Goal: Find specific page/section

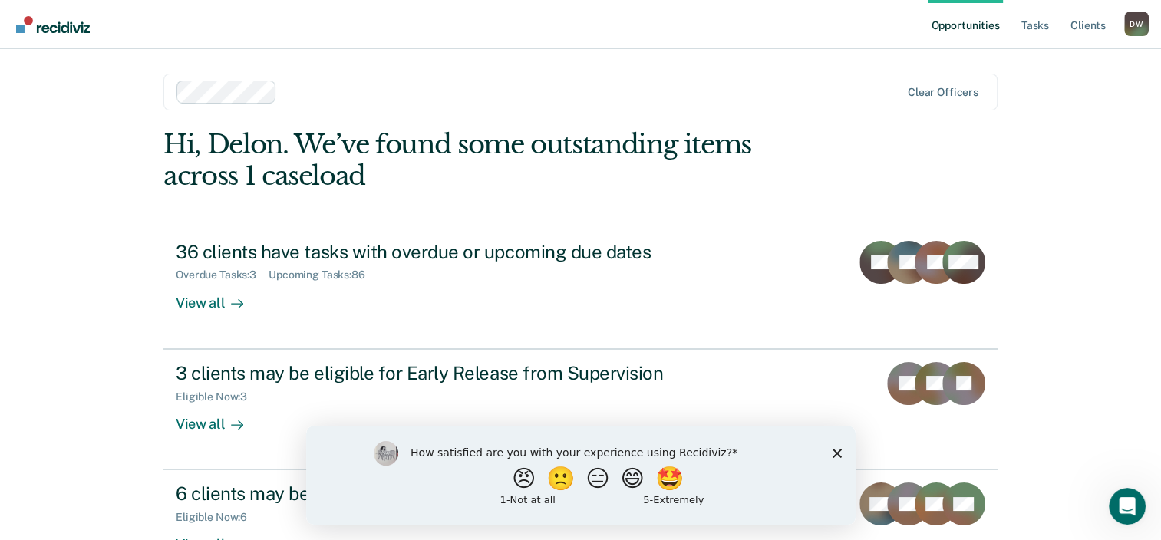
scroll to position [50, 0]
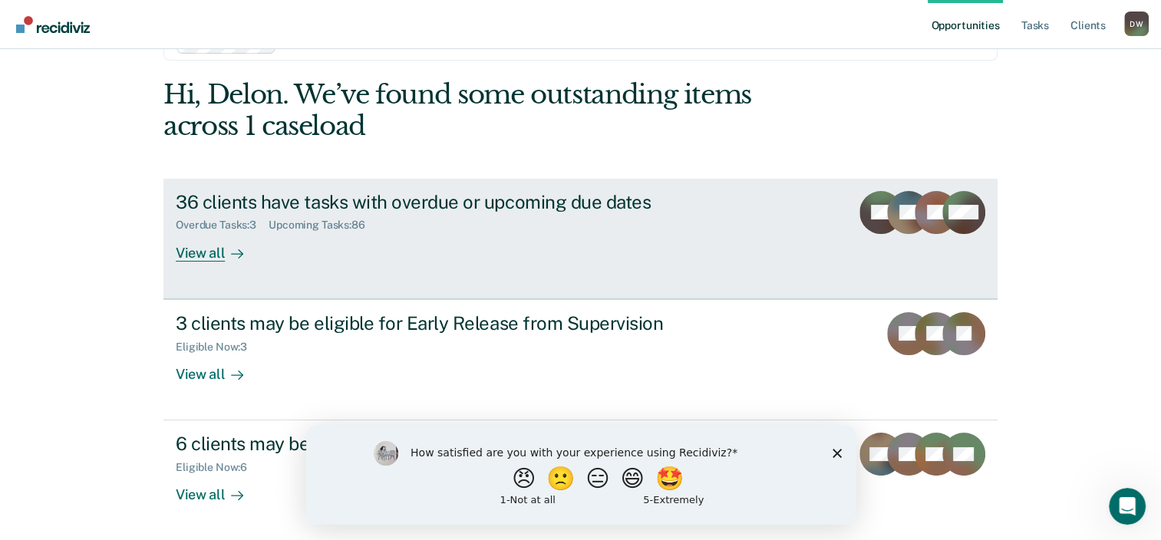
click at [193, 252] on div "View all" at bounding box center [219, 247] width 86 height 30
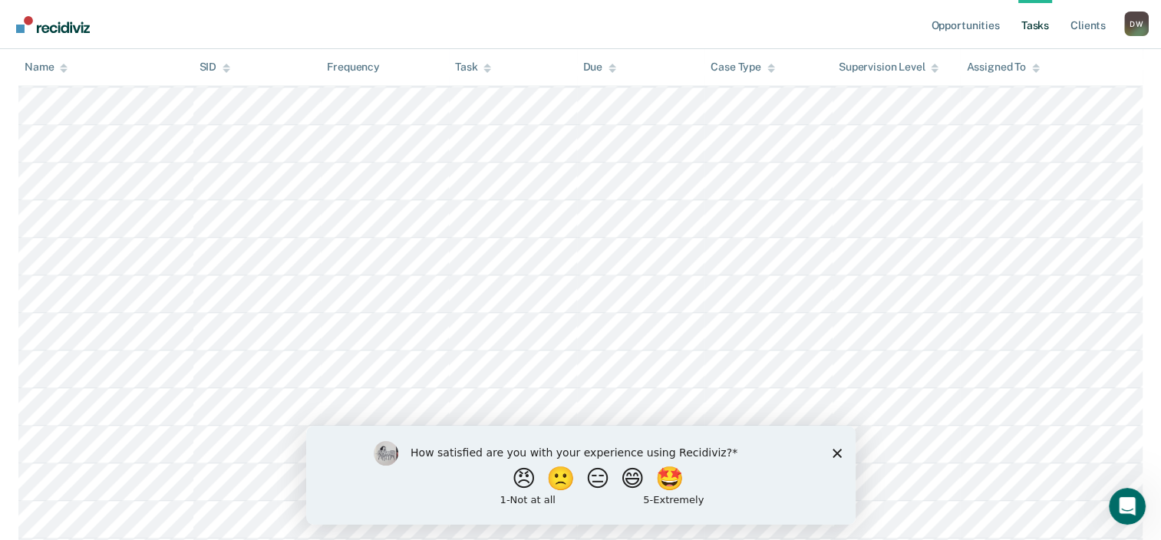
scroll to position [1995, 0]
click at [64, 71] on icon at bounding box center [64, 71] width 8 height 4
click at [64, 67] on icon at bounding box center [64, 66] width 8 height 4
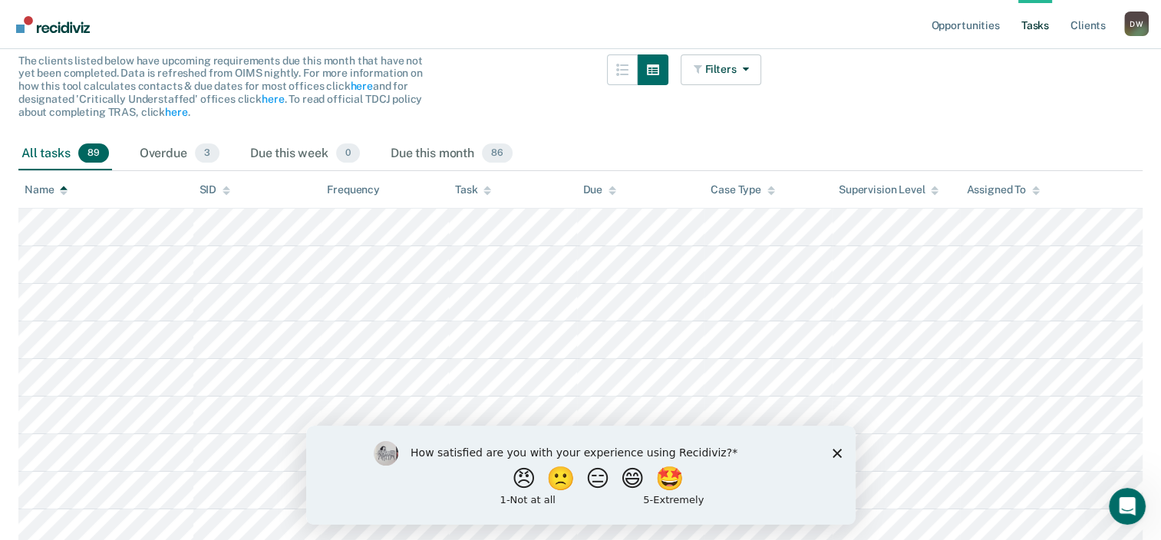
scroll to position [230, 0]
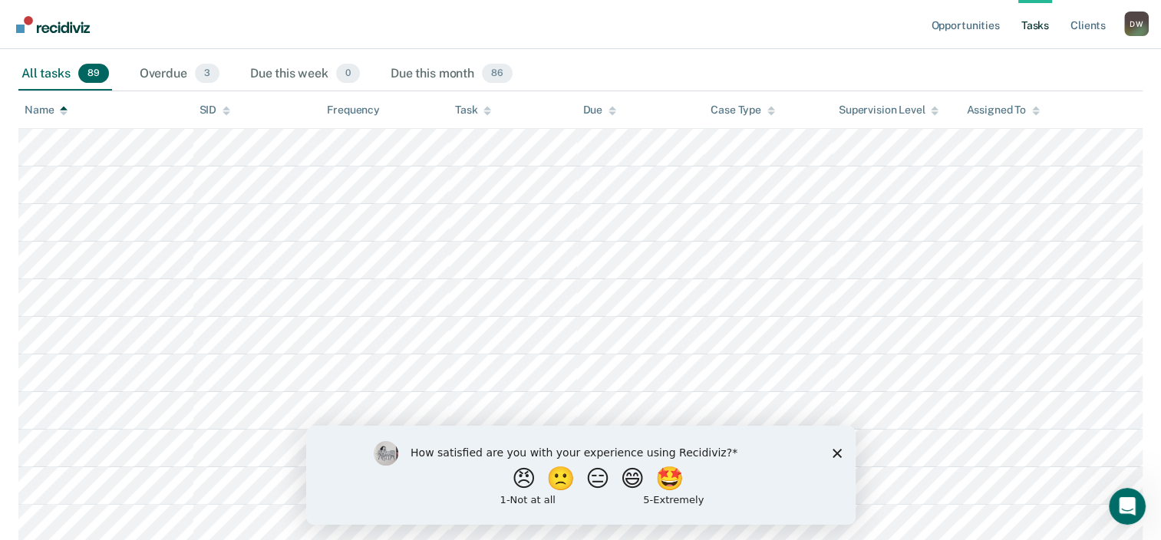
click at [39, 110] on div "Name" at bounding box center [46, 110] width 43 height 13
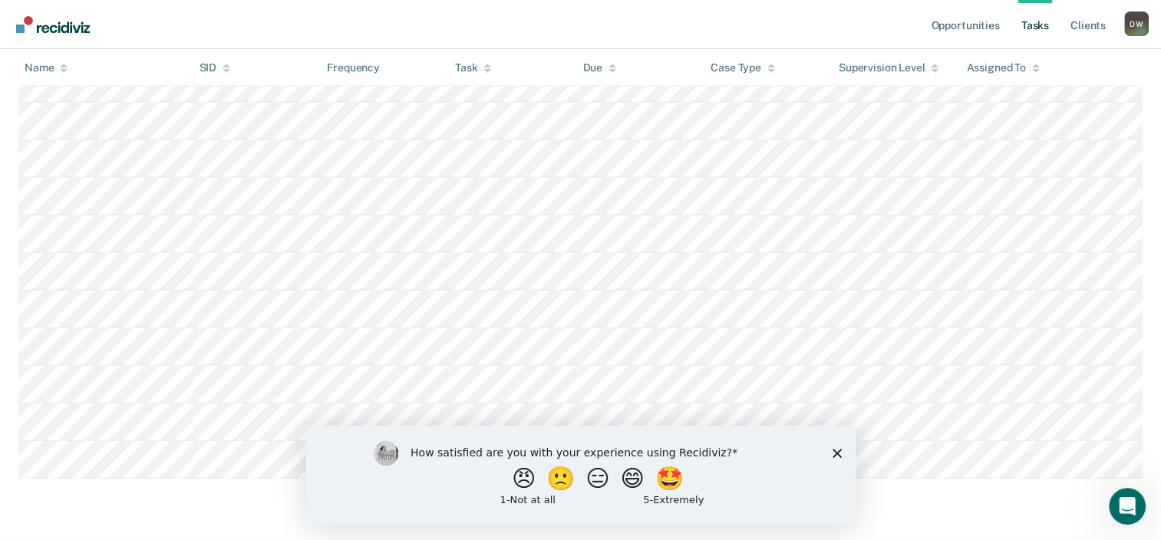
scroll to position [3272, 0]
click at [838, 456] on icon "Close survey" at bounding box center [836, 452] width 9 height 9
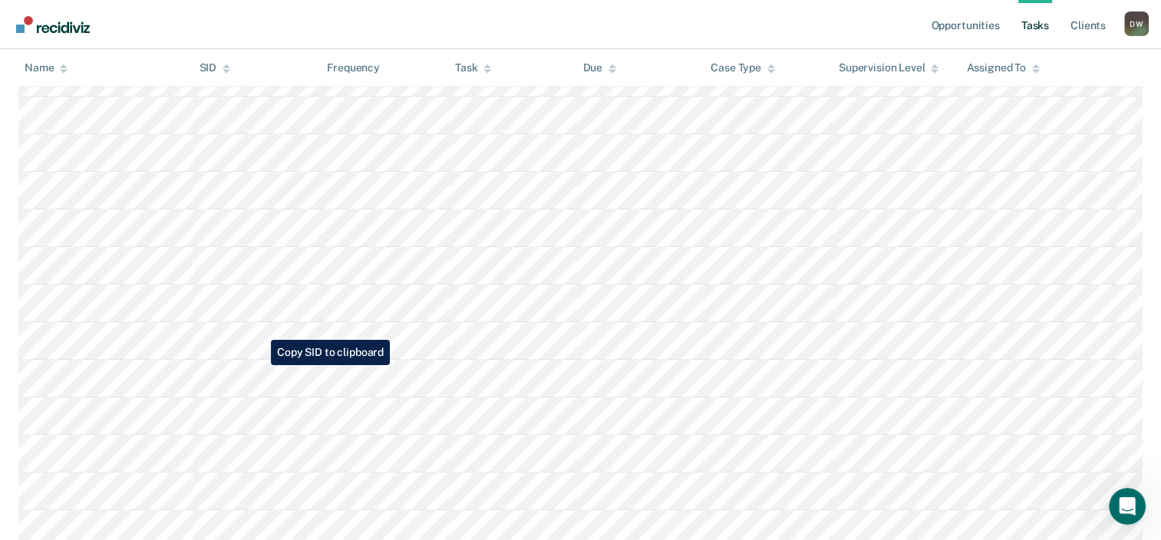
scroll to position [586, 0]
